Goal: Check status: Check status

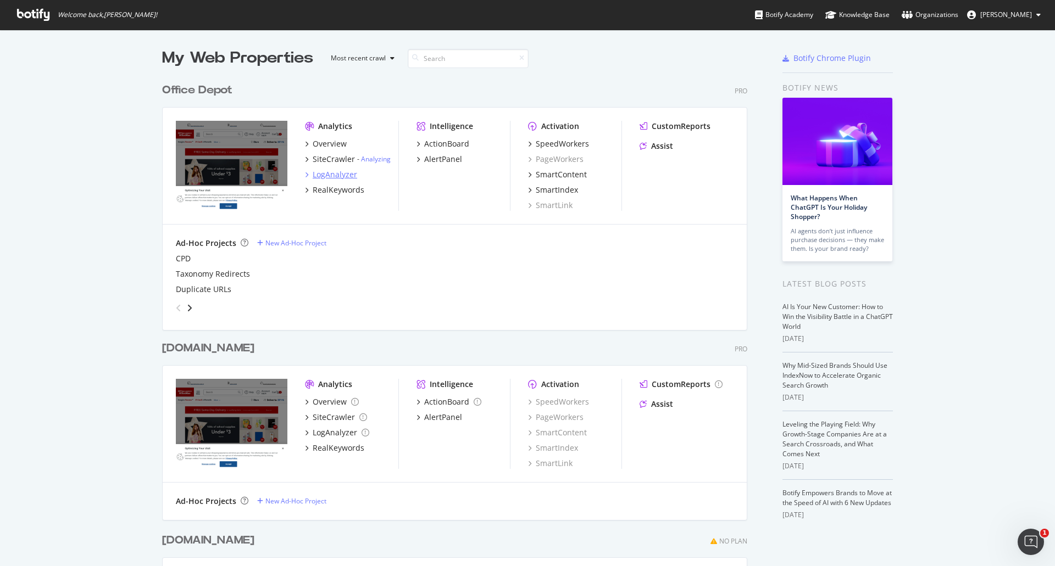
click at [333, 175] on div "LogAnalyzer" at bounding box center [335, 174] width 44 height 11
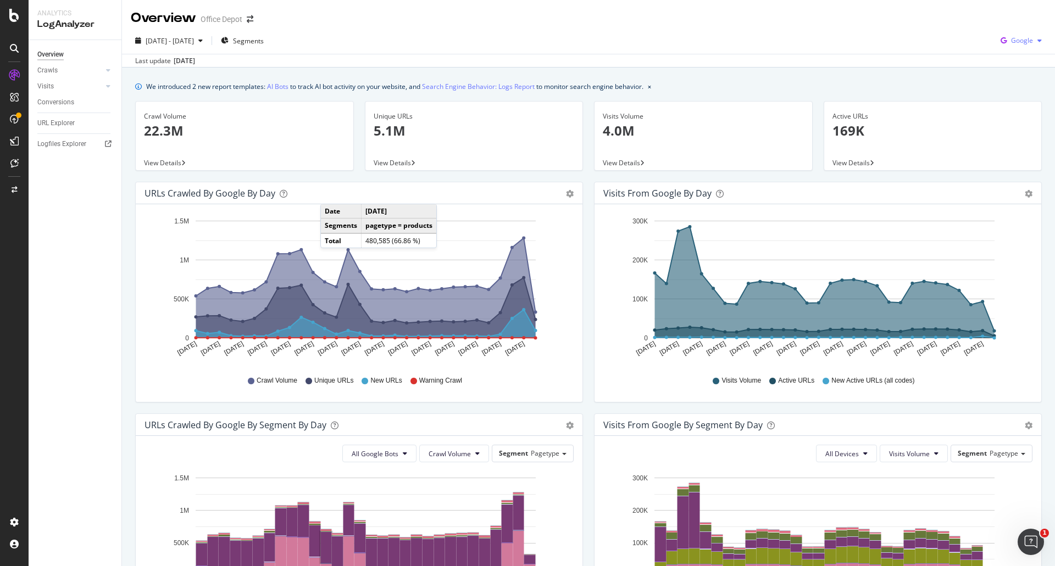
click at [1014, 37] on span "Google" at bounding box center [1022, 40] width 22 height 9
click at [1007, 102] on span "OpenAI" at bounding box center [1021, 103] width 41 height 10
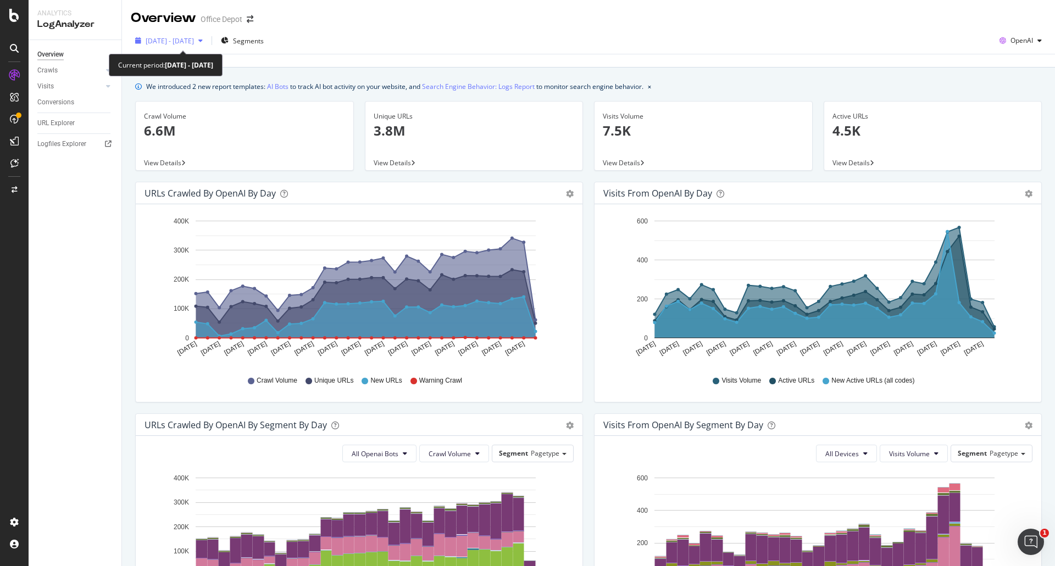
click at [194, 41] on span "[DATE] - [DATE]" at bounding box center [170, 40] width 48 height 9
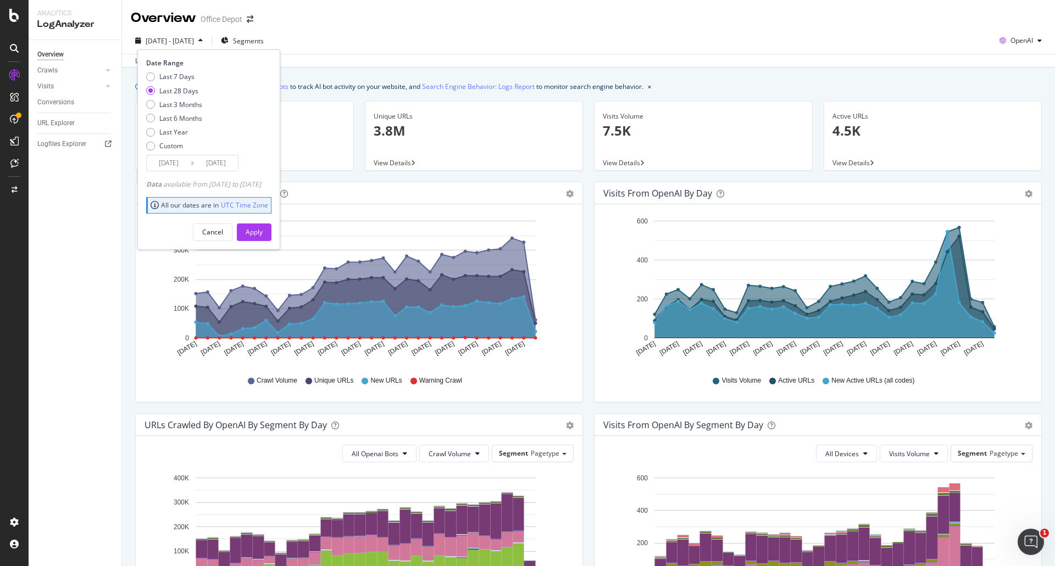
click at [189, 91] on div "Last 28 Days" at bounding box center [178, 90] width 39 height 9
click at [259, 236] on button "Apply" at bounding box center [254, 233] width 35 height 18
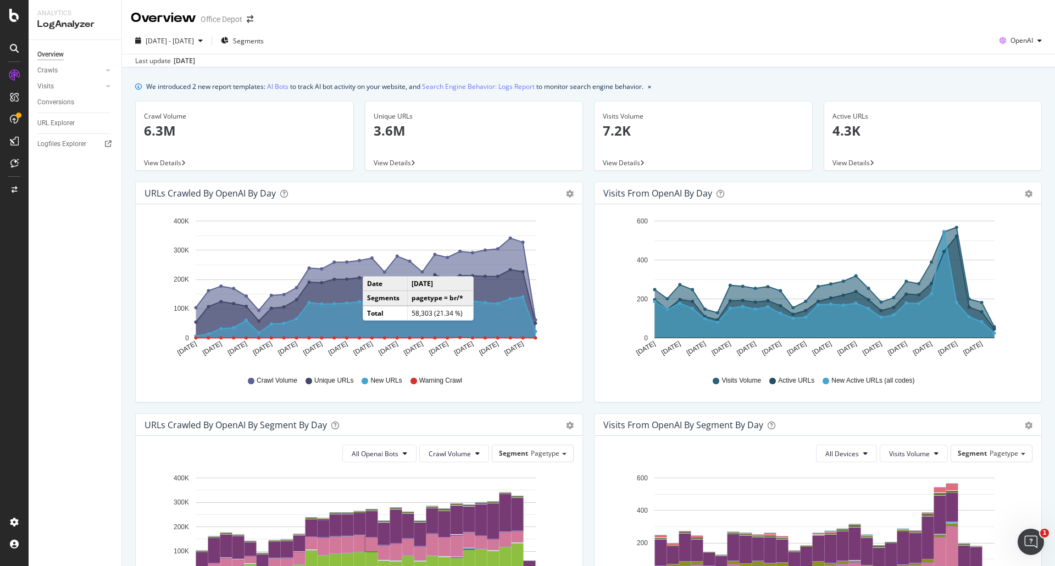
click at [643, 12] on div "Overview Office Depot" at bounding box center [588, 13] width 933 height 27
click at [580, 19] on div "Overview Office Depot" at bounding box center [588, 13] width 933 height 27
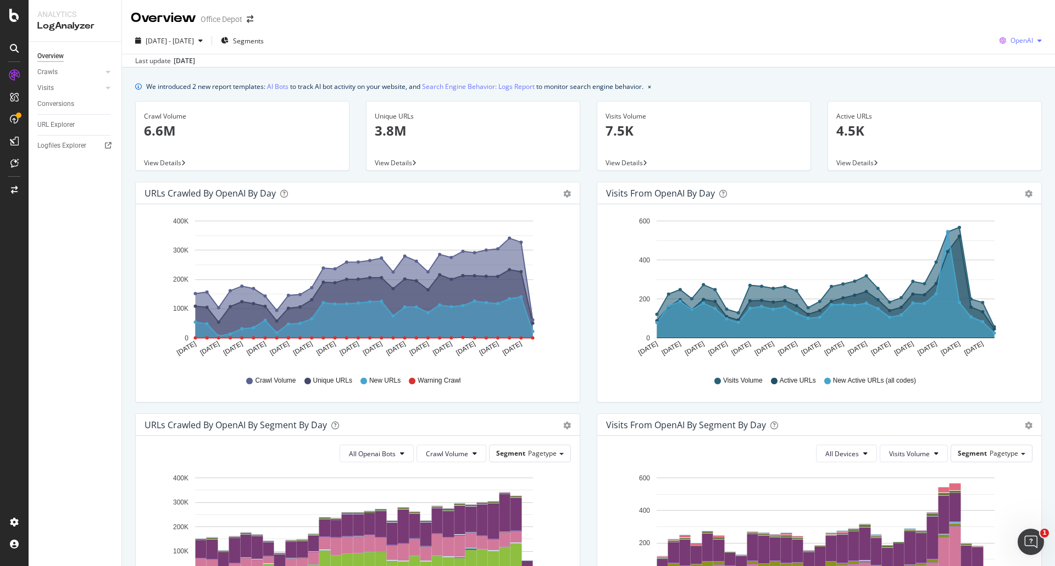
click at [1010, 39] on span "OpenAI" at bounding box center [1021, 40] width 23 height 9
click at [1027, 120] on span "Other AI Bots" at bounding box center [1020, 124] width 41 height 10
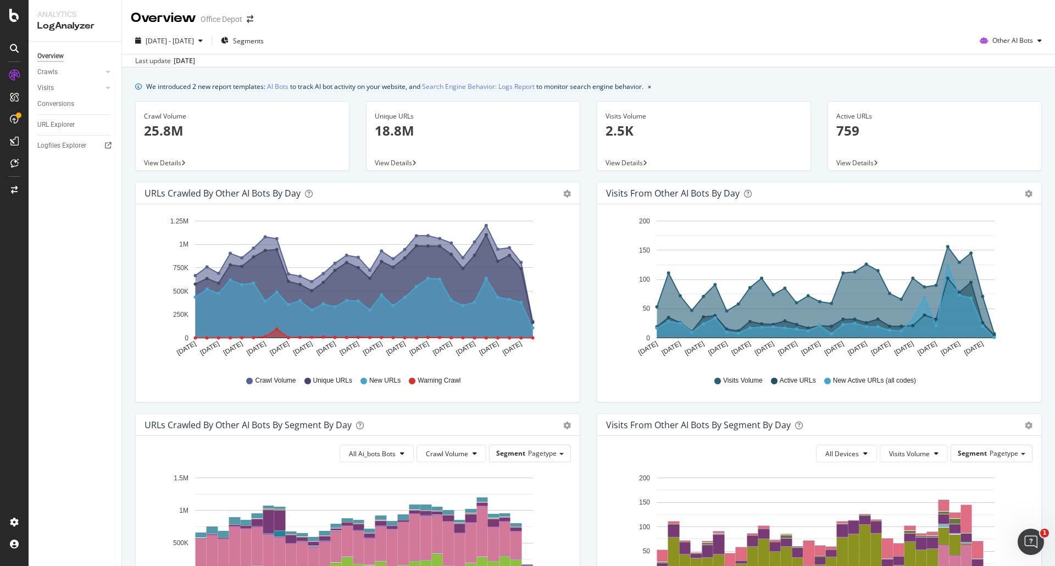
click at [192, 57] on div "[DATE]" at bounding box center [184, 61] width 21 height 10
click at [194, 43] on span "[DATE] - [DATE]" at bounding box center [170, 40] width 48 height 9
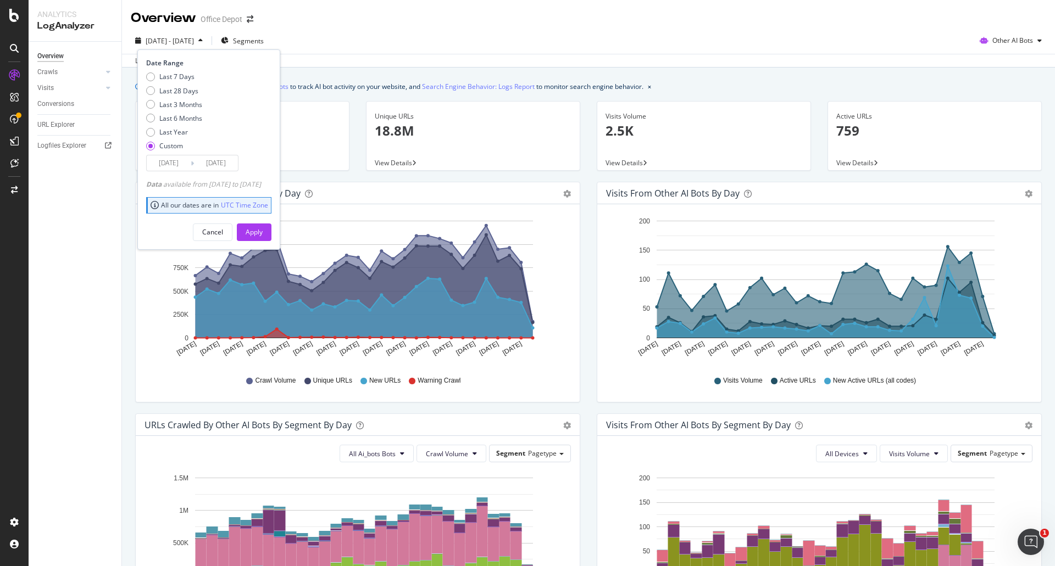
click at [194, 43] on span "[DATE] - [DATE]" at bounding box center [170, 40] width 48 height 9
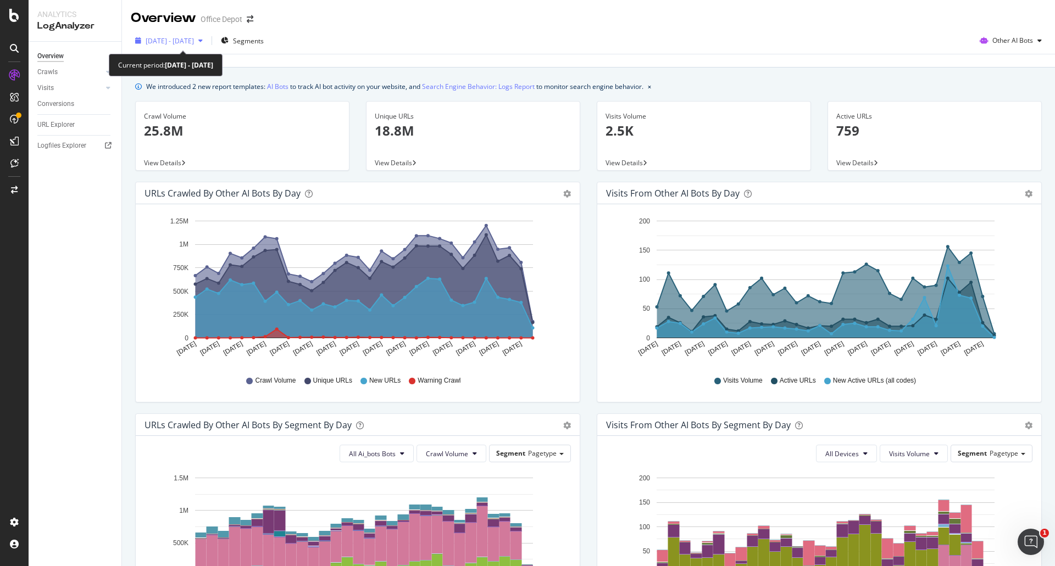
click at [186, 37] on span "[DATE] - [DATE]" at bounding box center [170, 40] width 48 height 9
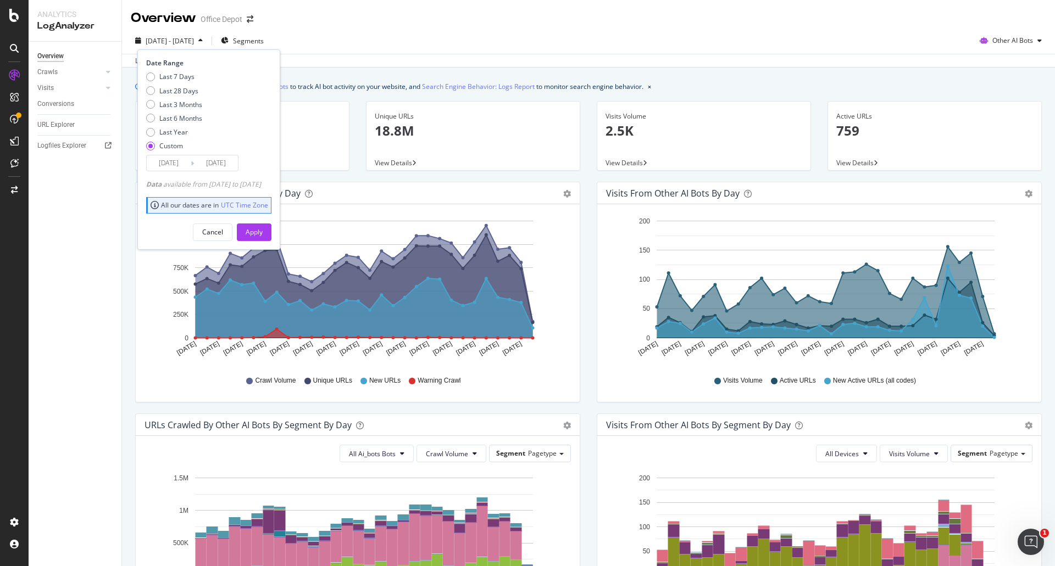
click at [500, 2] on div "Overview Office Depot" at bounding box center [588, 13] width 933 height 27
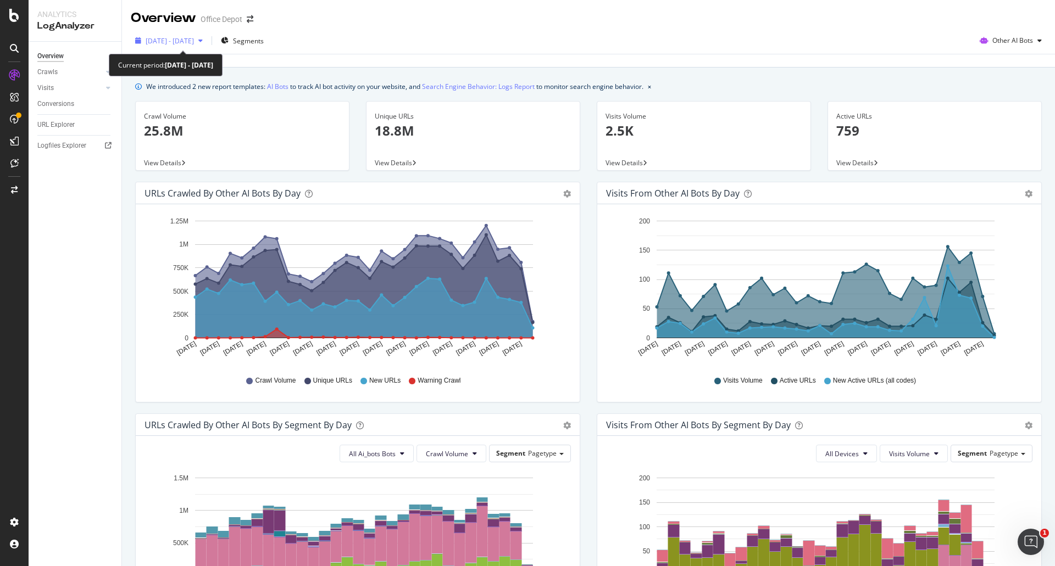
click at [197, 46] on div "[DATE] - [DATE]" at bounding box center [169, 40] width 76 height 16
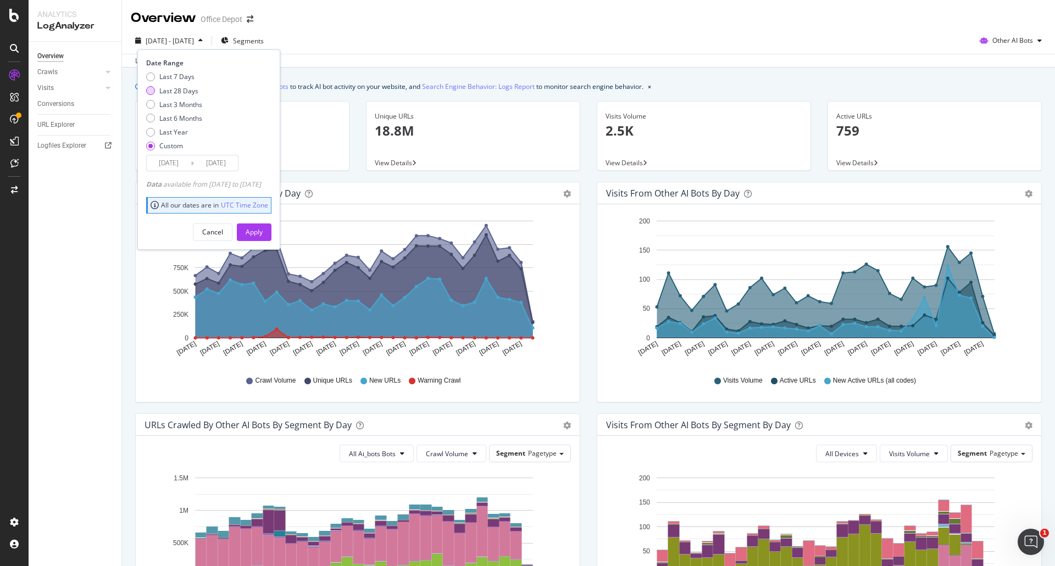
click at [183, 91] on div "Last 28 Days" at bounding box center [178, 90] width 39 height 9
type input "[DATE]"
click at [263, 234] on div "Apply" at bounding box center [254, 231] width 17 height 9
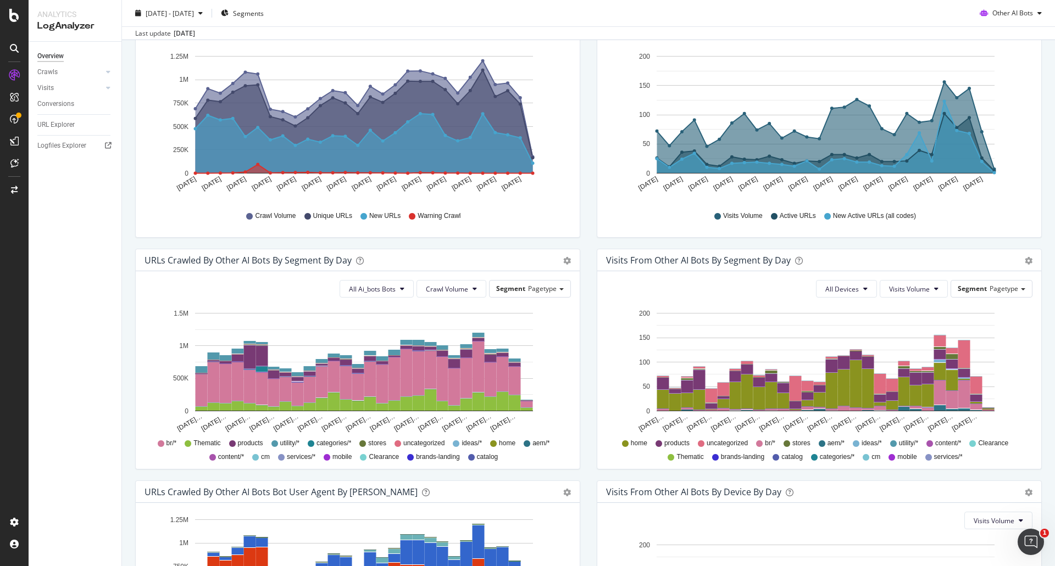
scroll to position [349, 0]
